Goal: Task Accomplishment & Management: Complete application form

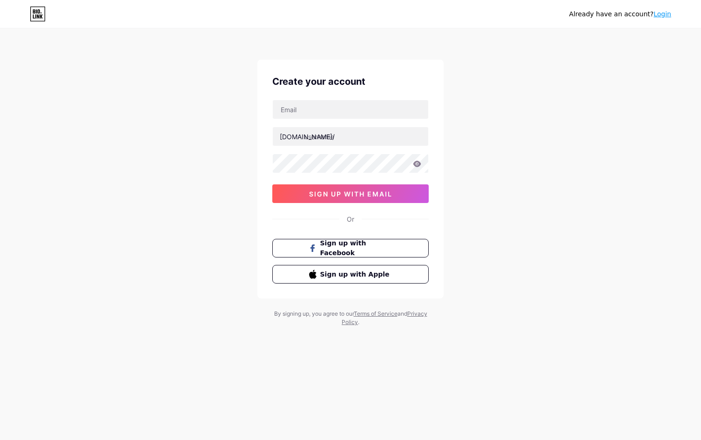
type input "[EMAIL_ADDRESS][DOMAIN_NAME]"
click at [346, 133] on input "text" at bounding box center [351, 136] width 156 height 19
paste input "wowkids"
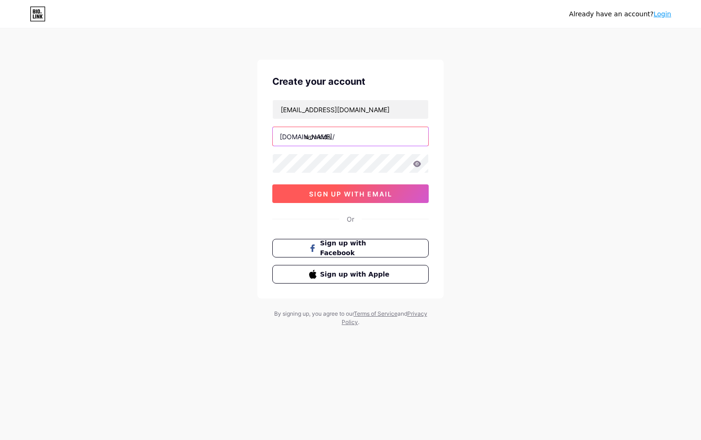
type input "wowkids"
click at [352, 194] on span "sign up with email" at bounding box center [350, 194] width 83 height 8
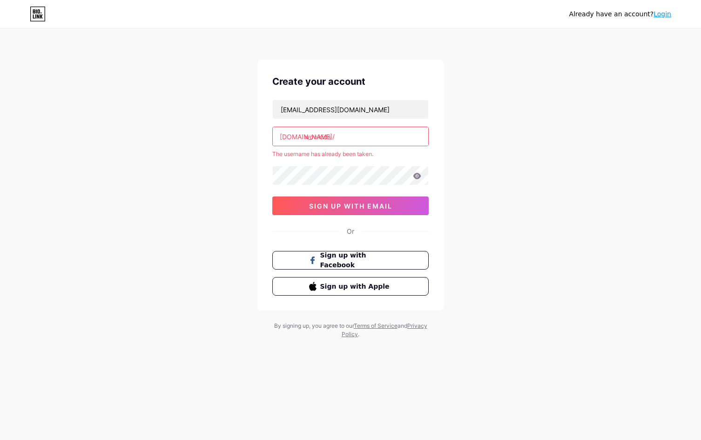
click at [664, 16] on link "Login" at bounding box center [663, 13] width 18 height 7
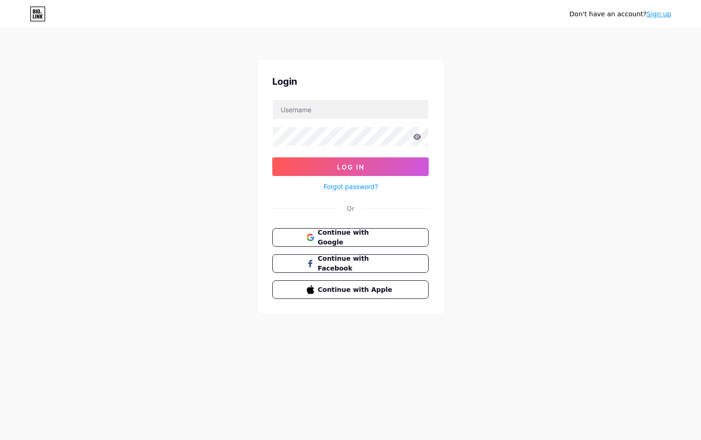
type input "[EMAIL_ADDRESS][DOMAIN_NAME]"
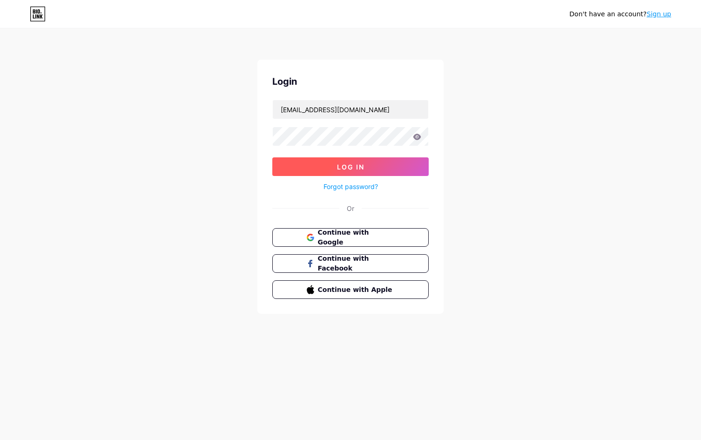
click at [308, 161] on button "Log In" at bounding box center [350, 166] width 156 height 19
